Goal: Information Seeking & Learning: Learn about a topic

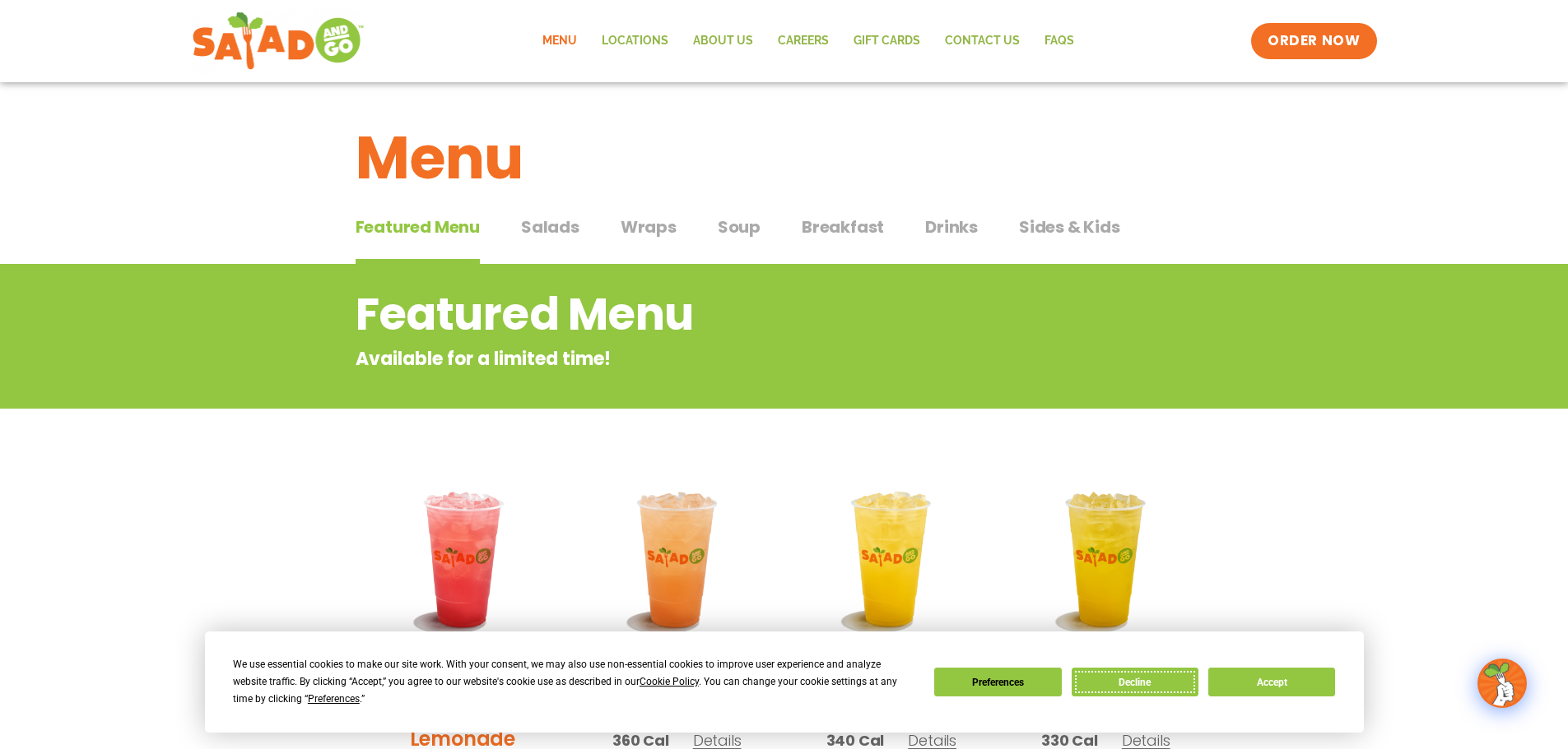
click at [1144, 679] on button "Decline" at bounding box center [1134, 682] width 126 height 29
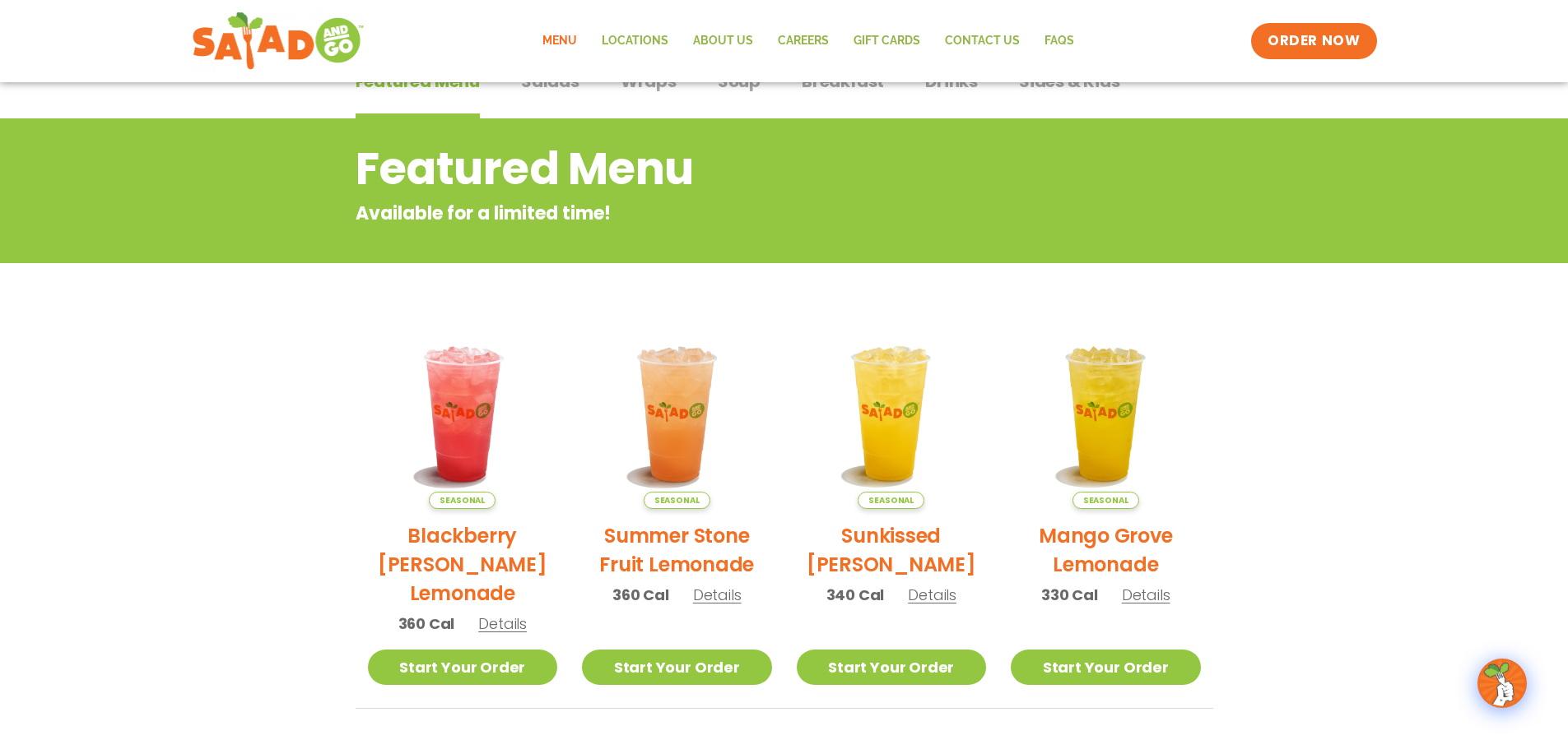
scroll to position [96, 0]
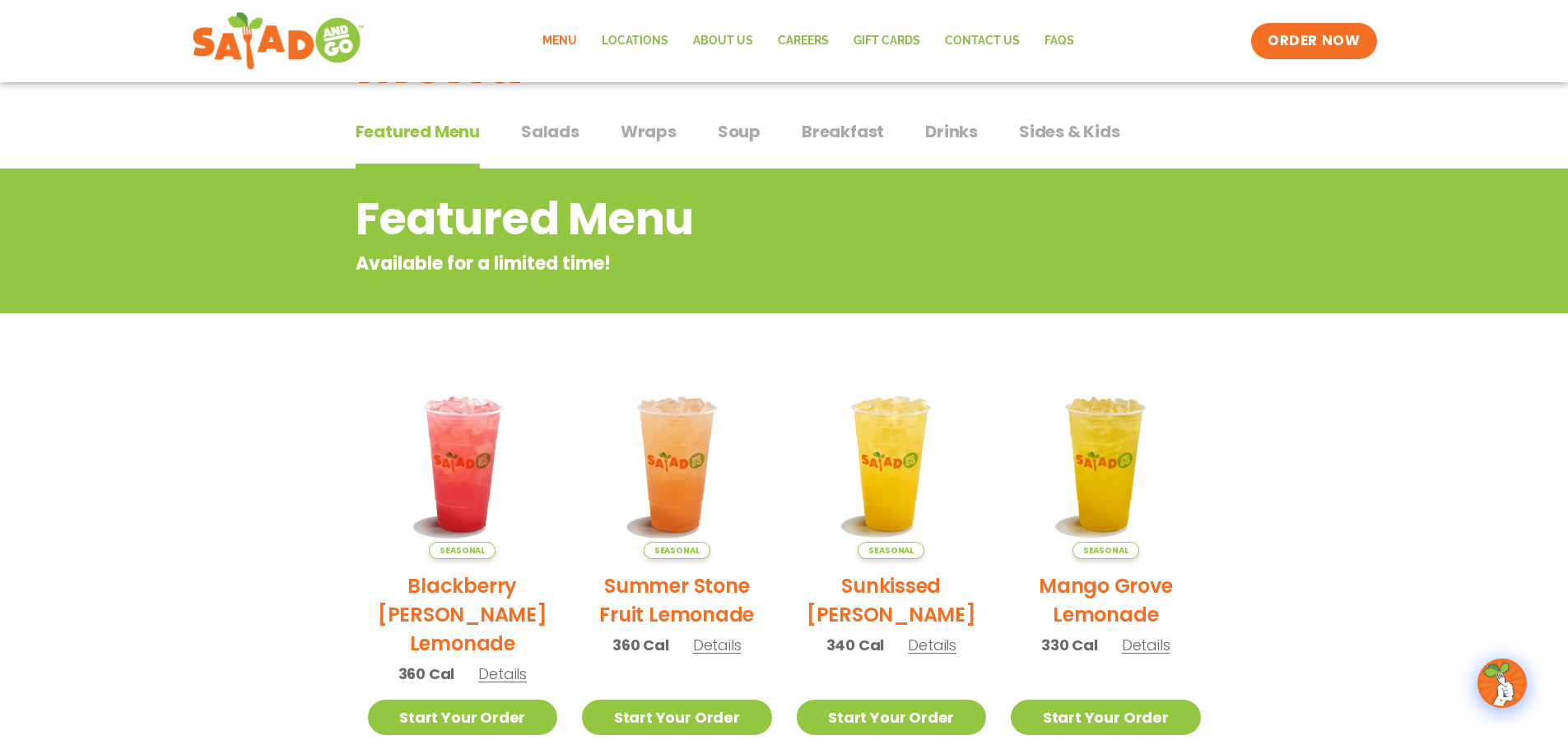
click at [857, 127] on span "Breakfast" at bounding box center [842, 132] width 82 height 25
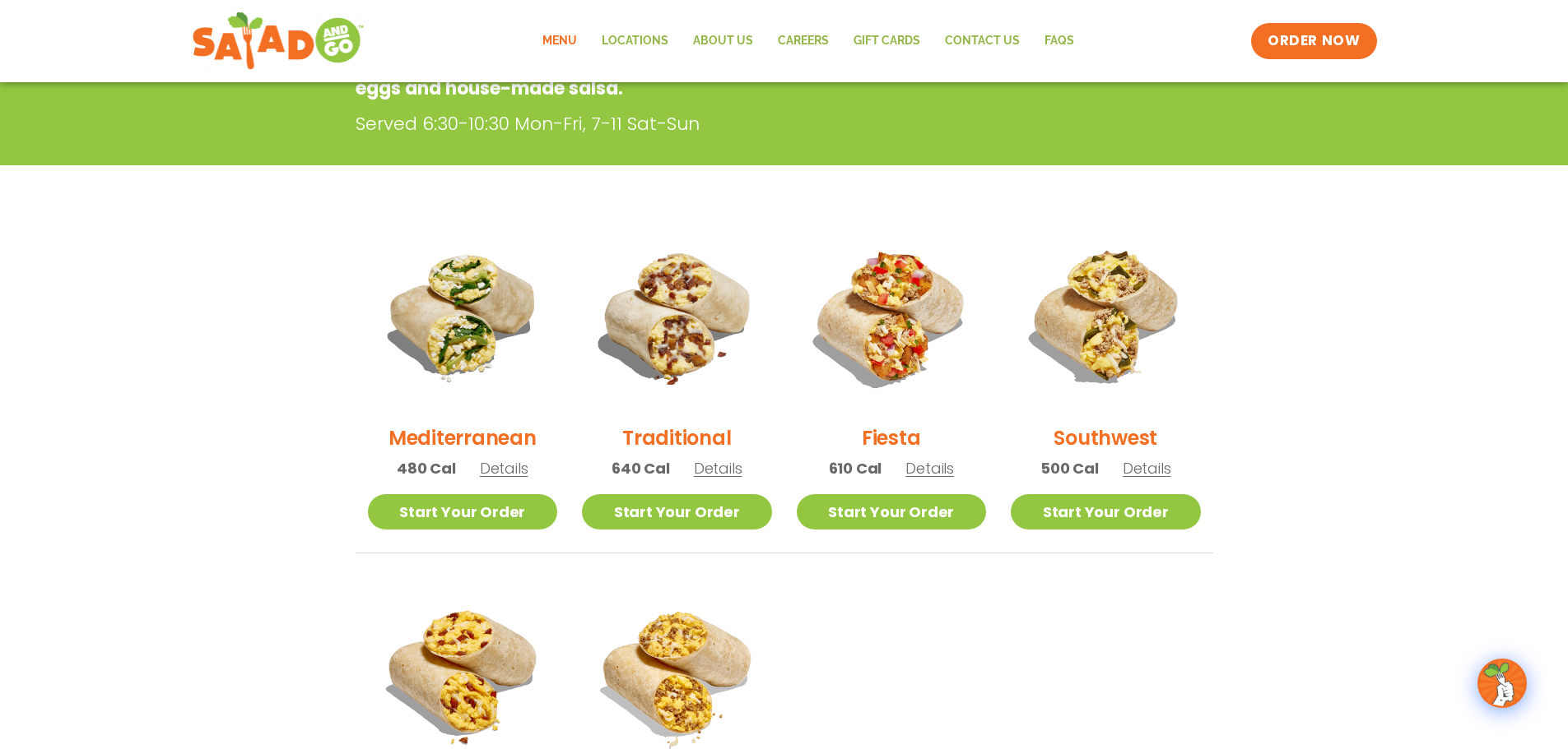
scroll to position [236, 0]
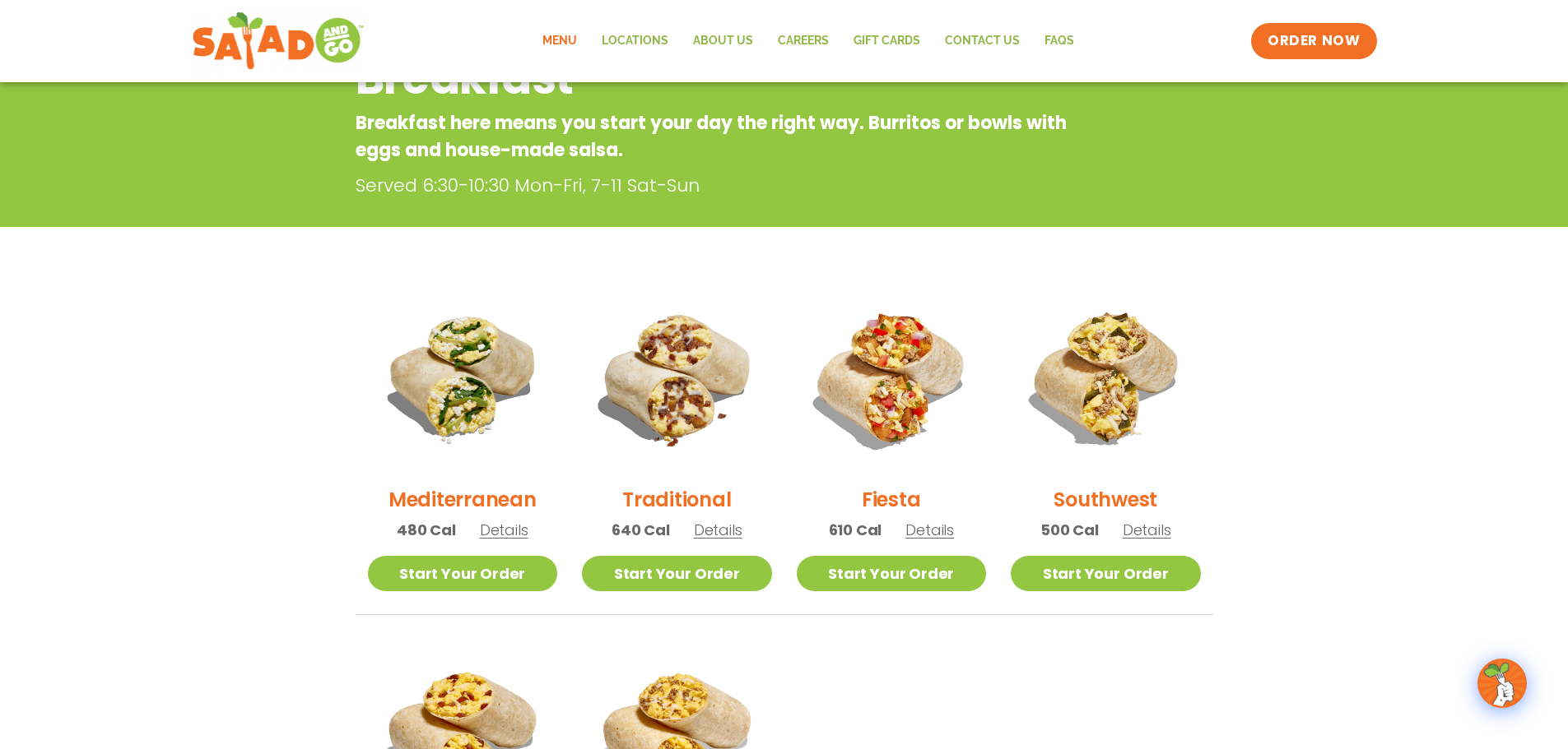
click at [568, 37] on link "Menu" at bounding box center [559, 41] width 59 height 38
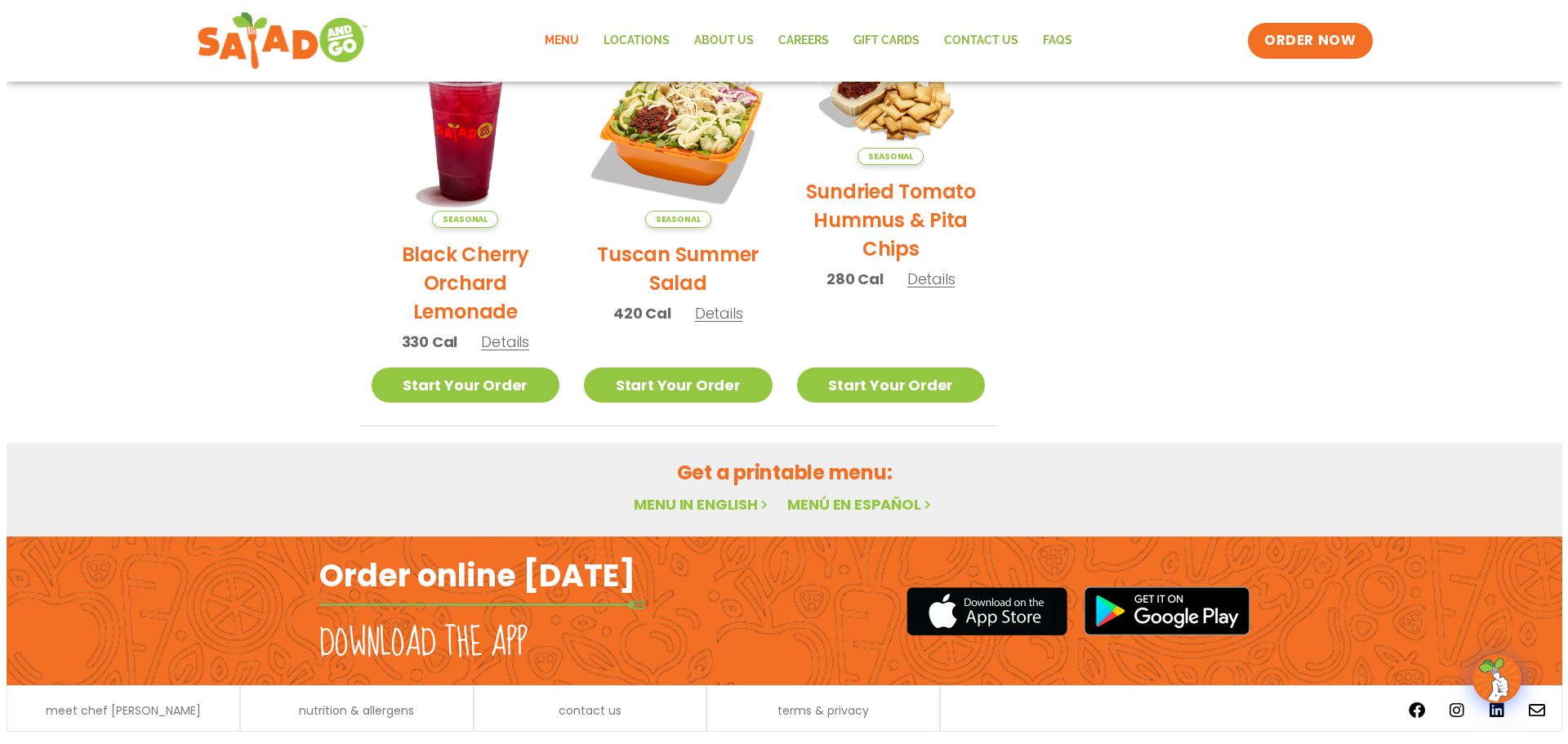
scroll to position [876, 0]
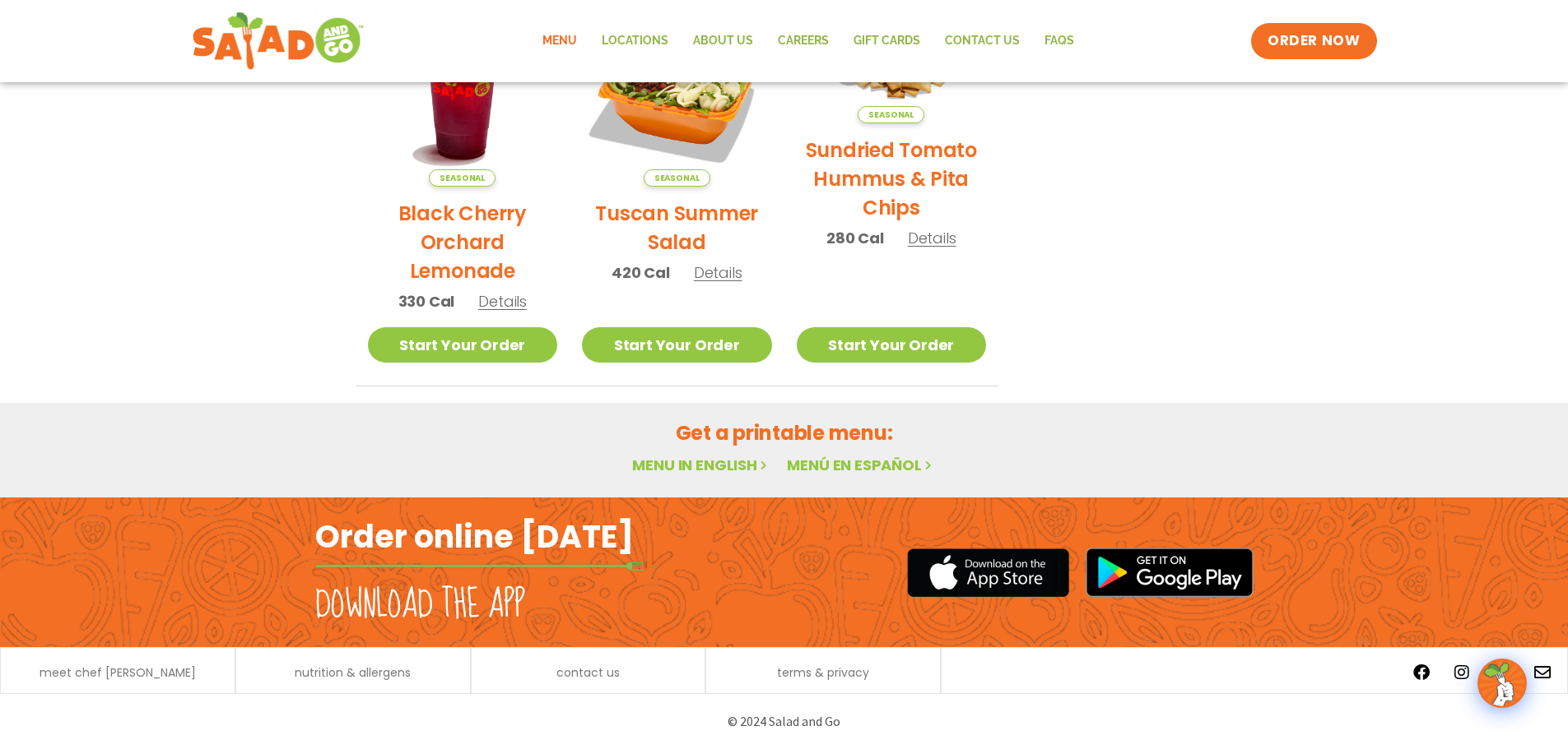
click at [717, 276] on span "Details" at bounding box center [717, 272] width 48 height 20
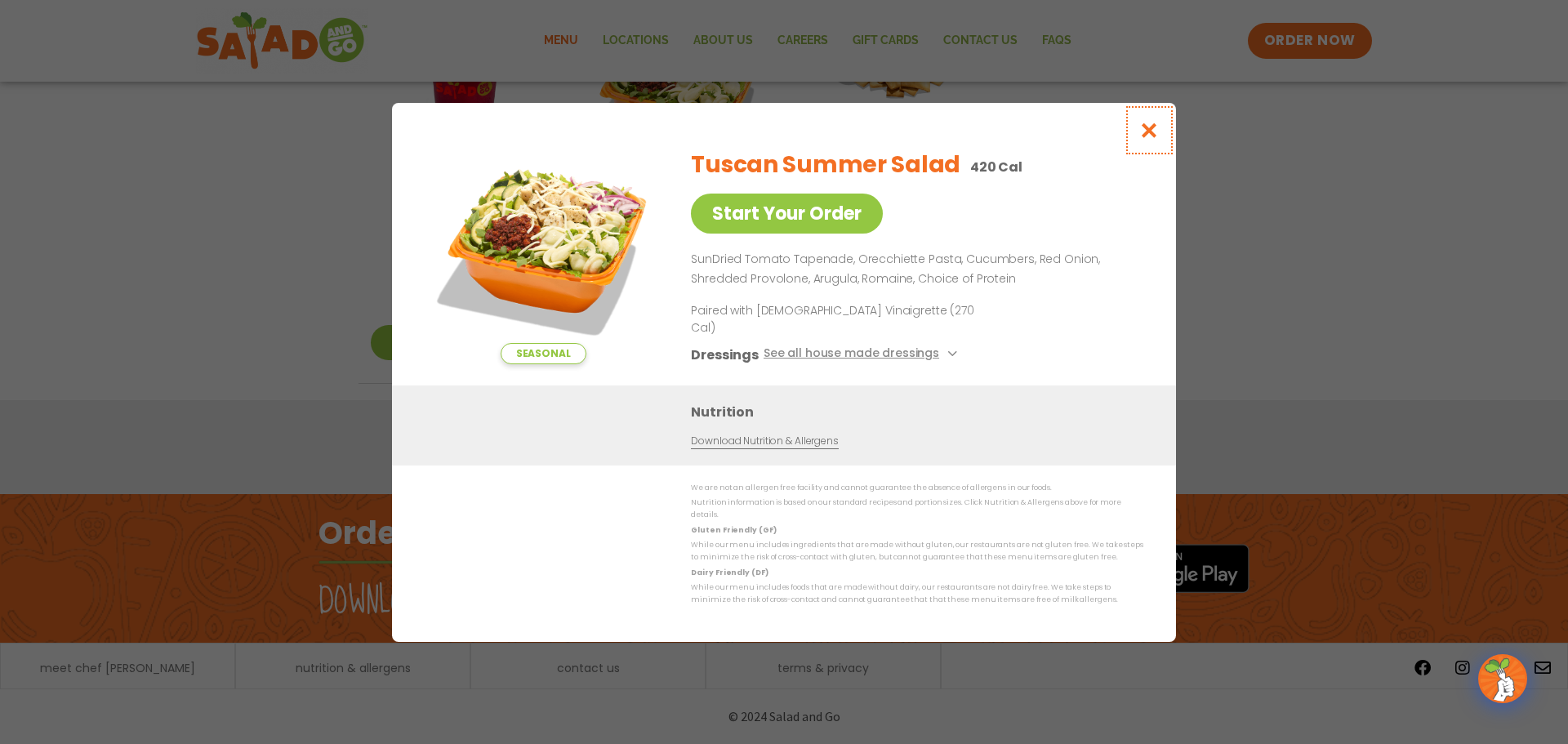
click at [1146, 139] on icon "Close modal" at bounding box center [1149, 130] width 20 height 17
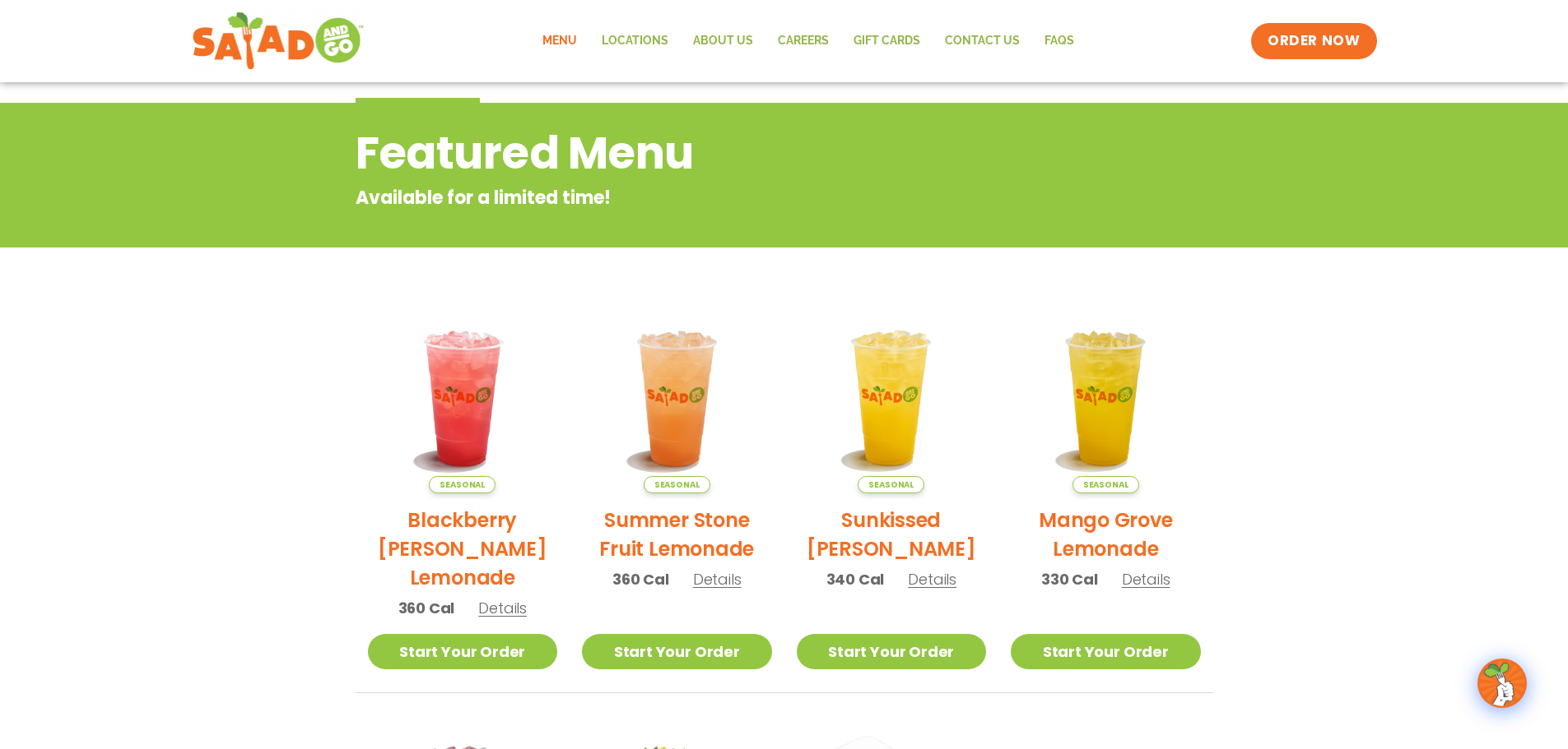
scroll to position [35, 0]
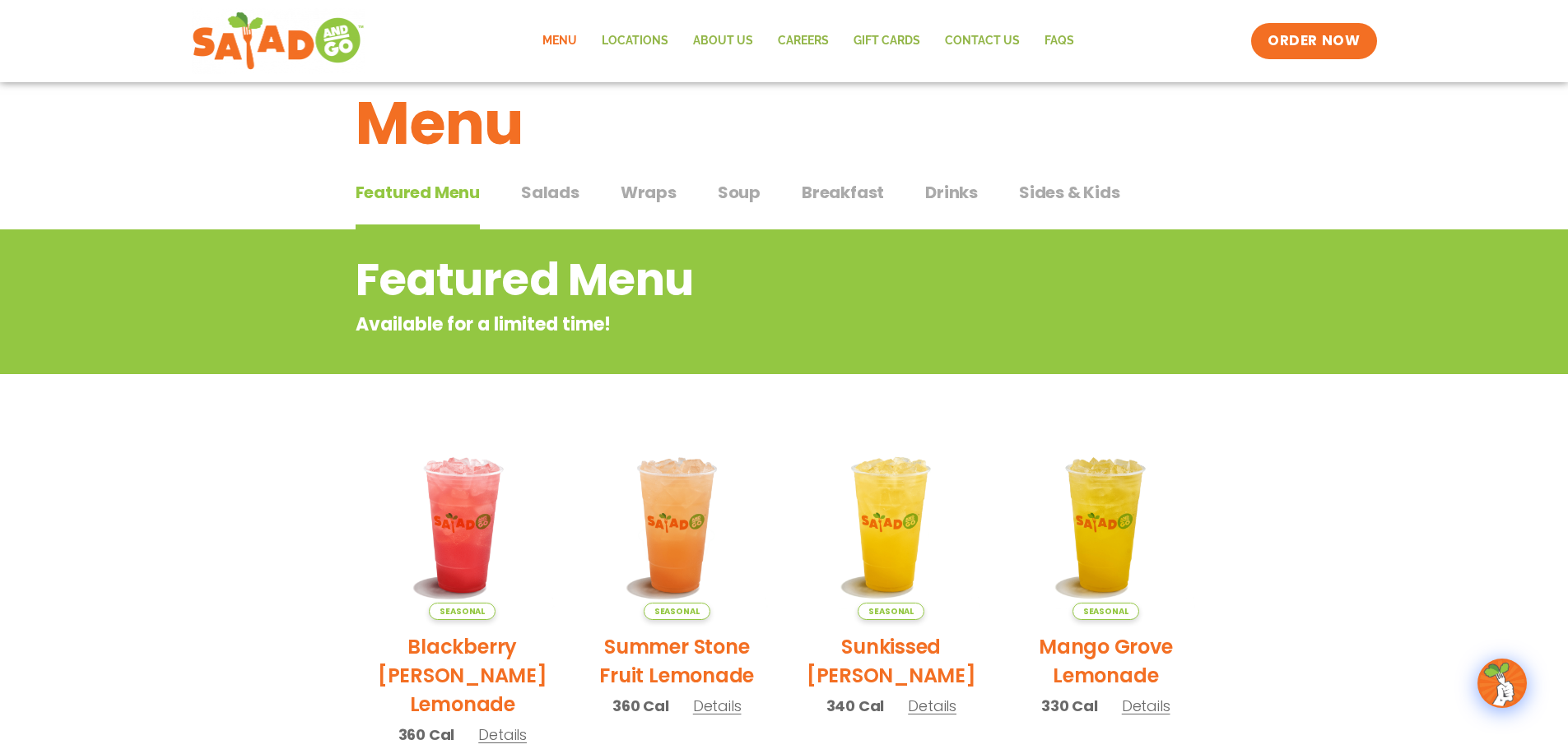
click at [546, 189] on span "Salads" at bounding box center [549, 193] width 59 height 25
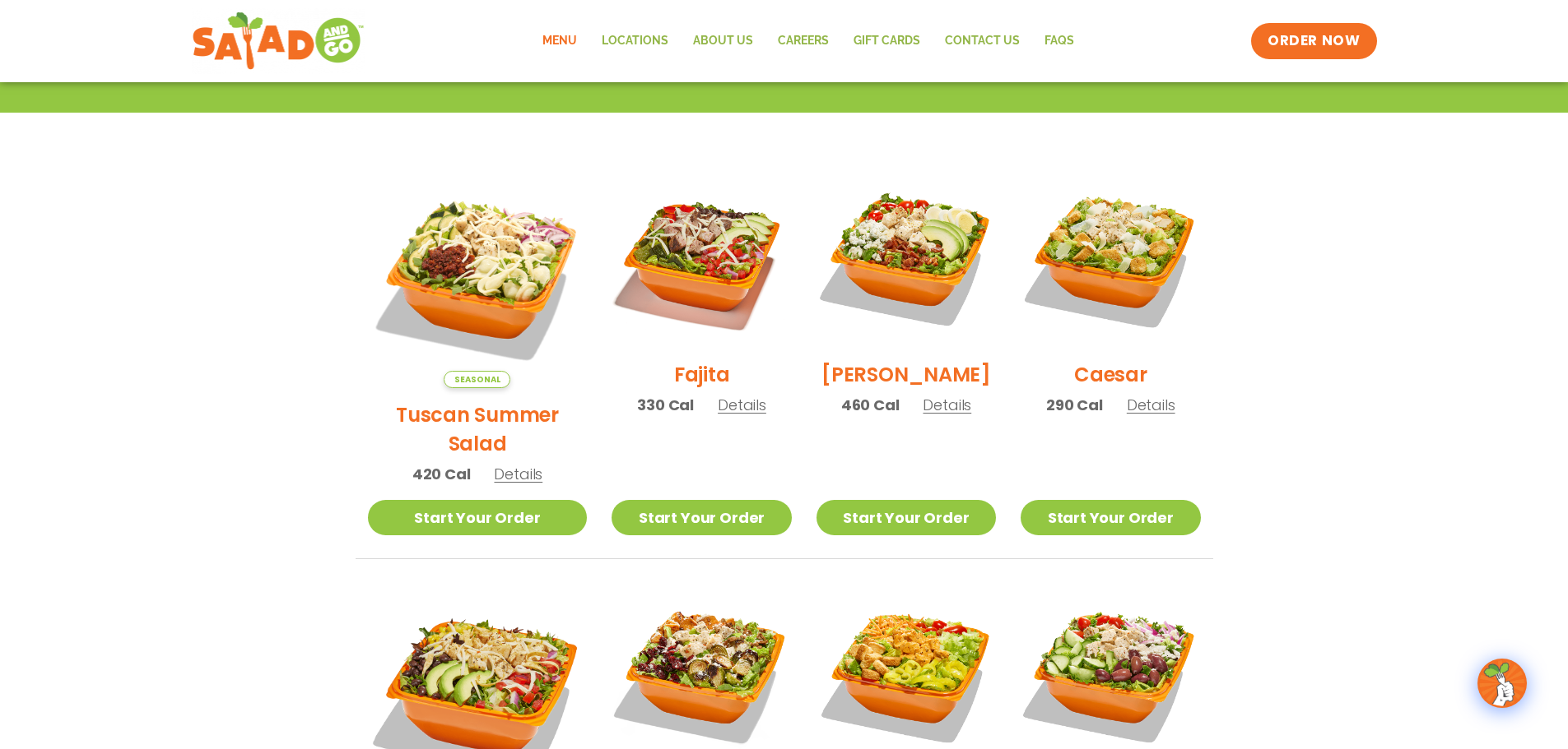
scroll to position [375, 0]
